Goal: Task Accomplishment & Management: Use online tool/utility

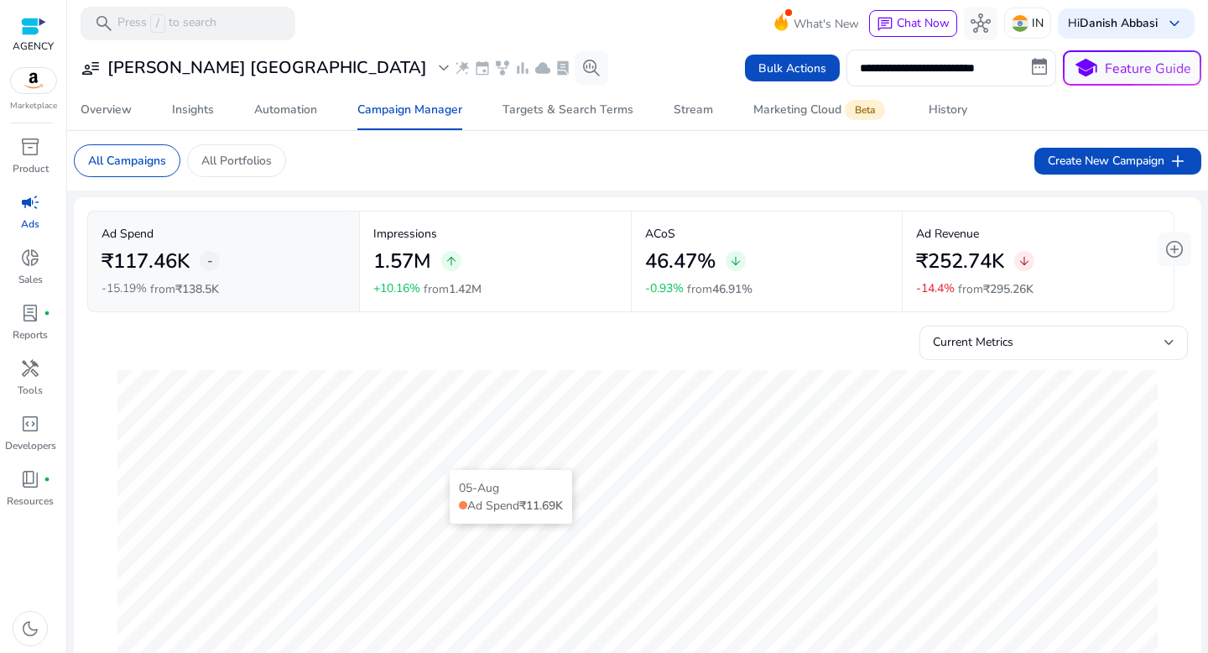
scroll to position [153, 0]
